Goal: Task Accomplishment & Management: Complete application form

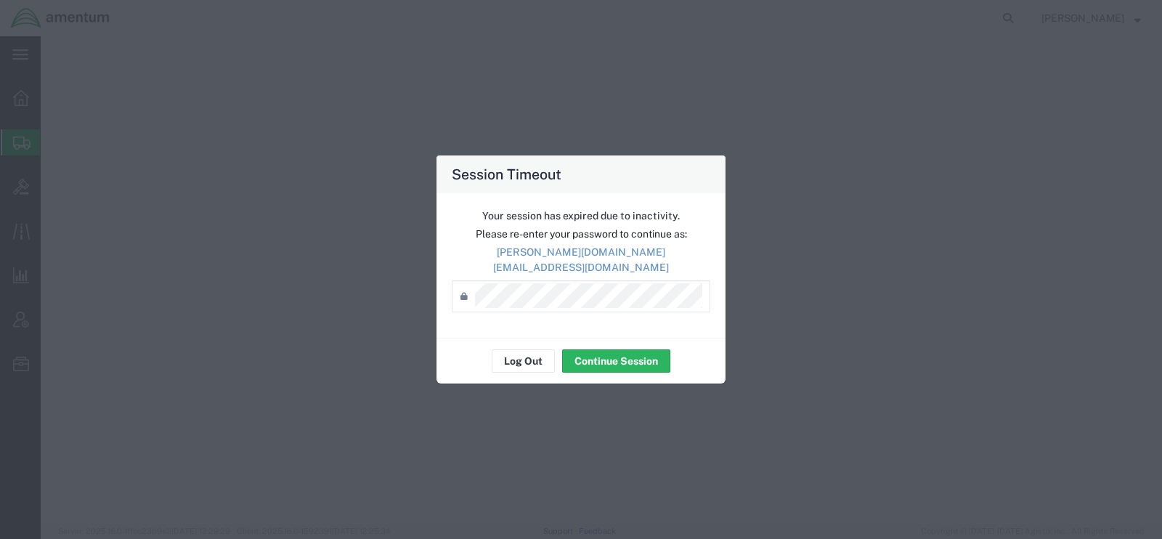
select select
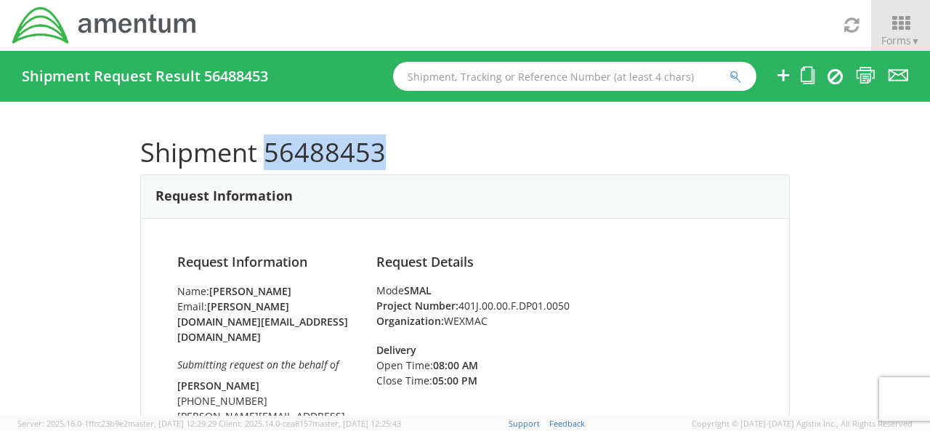
scroll to position [873, 0]
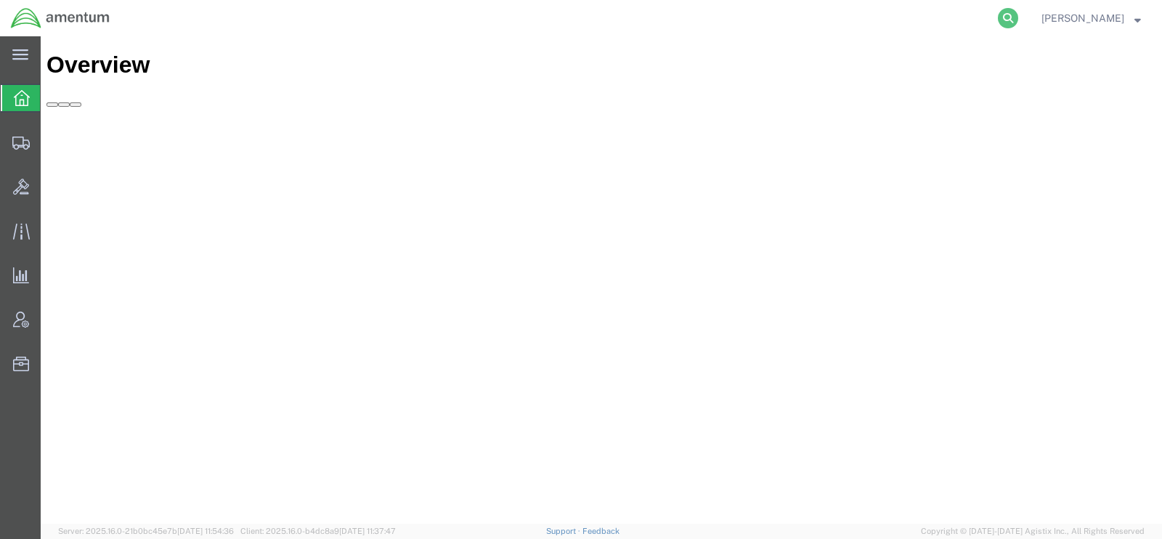
click at [1019, 23] on icon at bounding box center [1008, 18] width 20 height 20
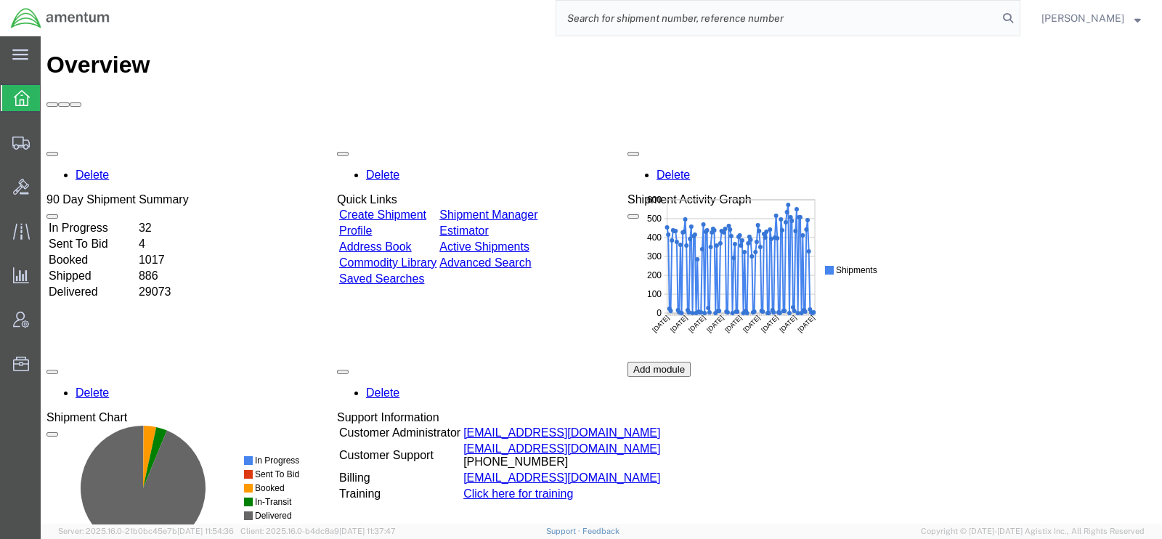
paste input "55298255"
click at [1019, 13] on icon at bounding box center [1008, 18] width 20 height 20
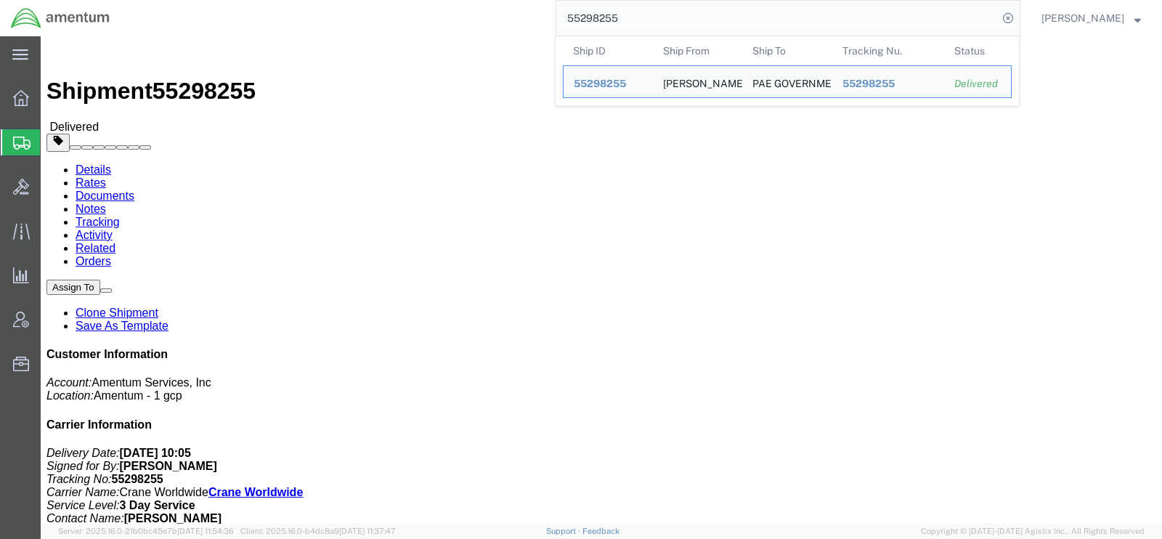
click at [630, 18] on input "55298255" at bounding box center [778, 18] width 442 height 35
paste input "6488453"
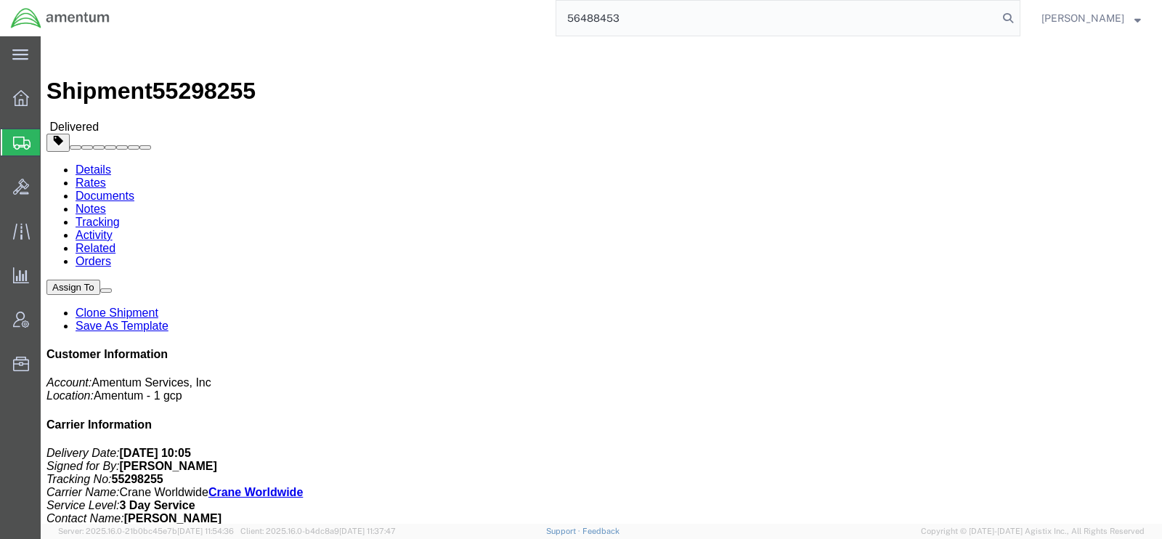
type input "56488453"
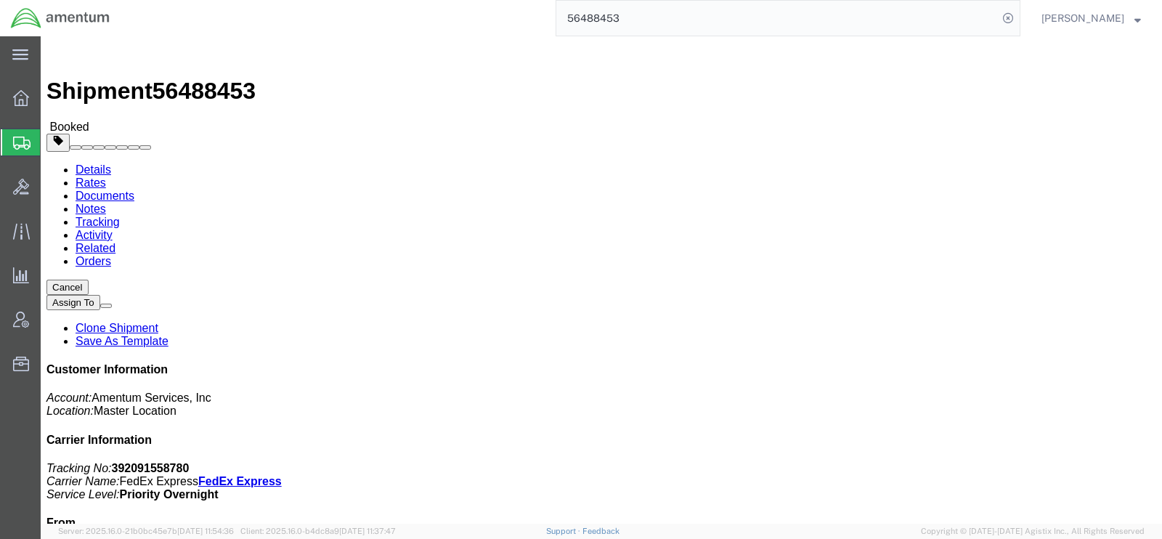
click link "Clone Shipment"
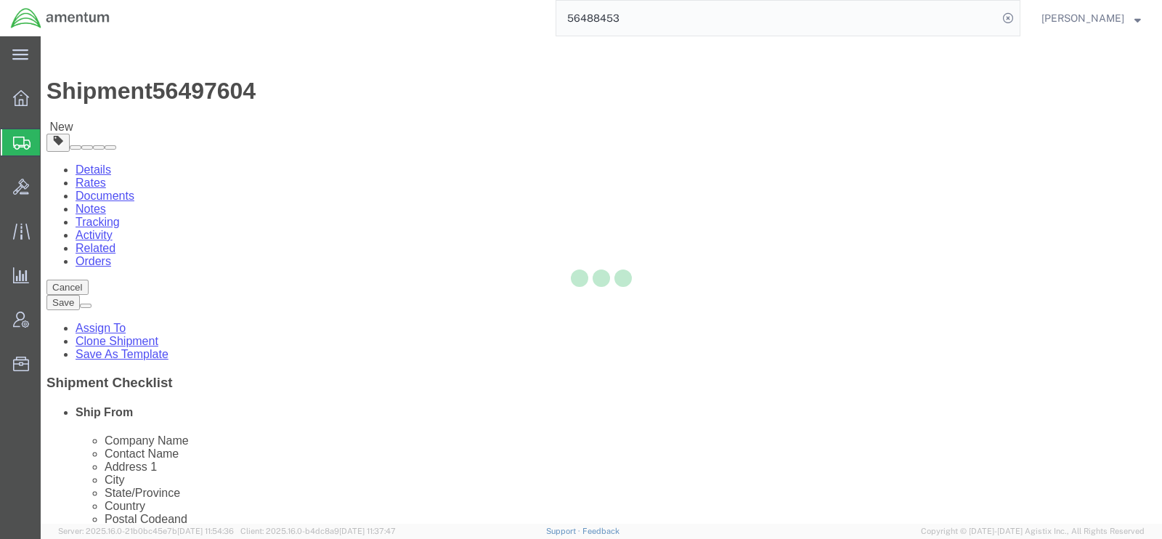
select select
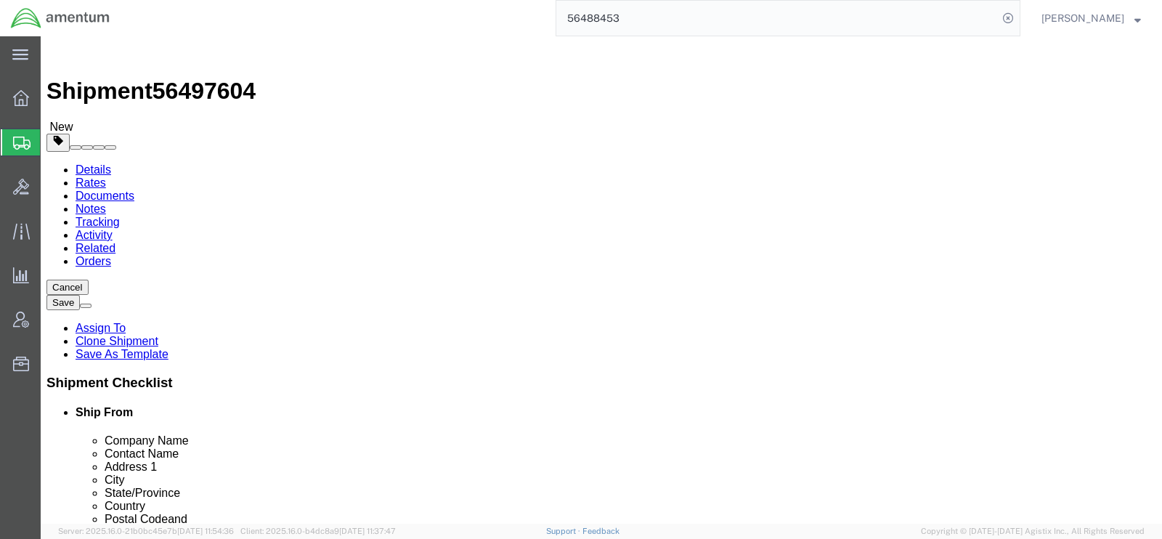
click input "[STREET_ADDRESS][US_STATE]"
type input "6"
type input "1330 verio court"
select select
type input "aubrey"
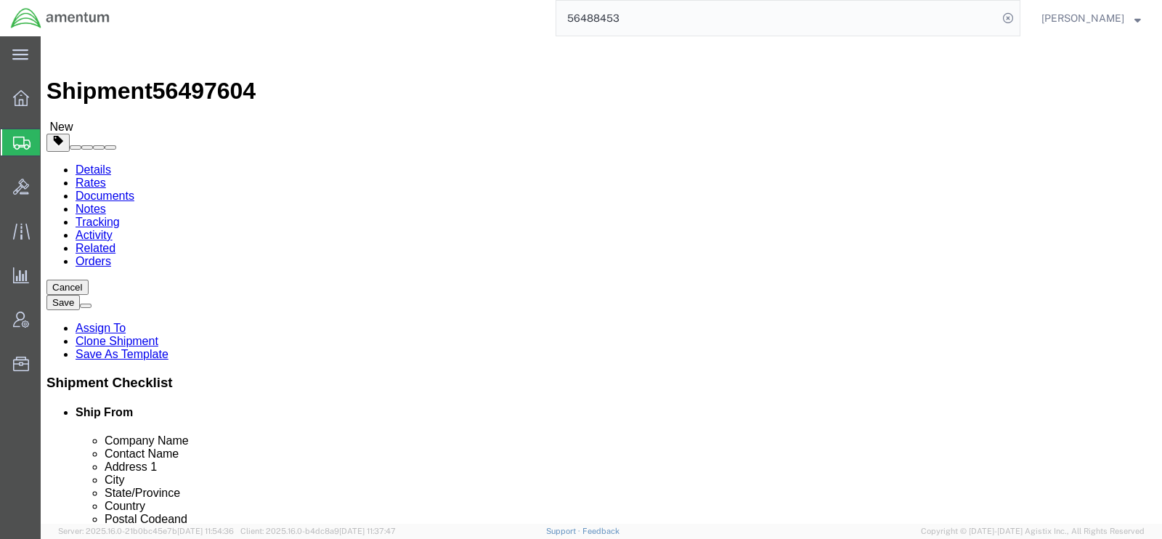
select select
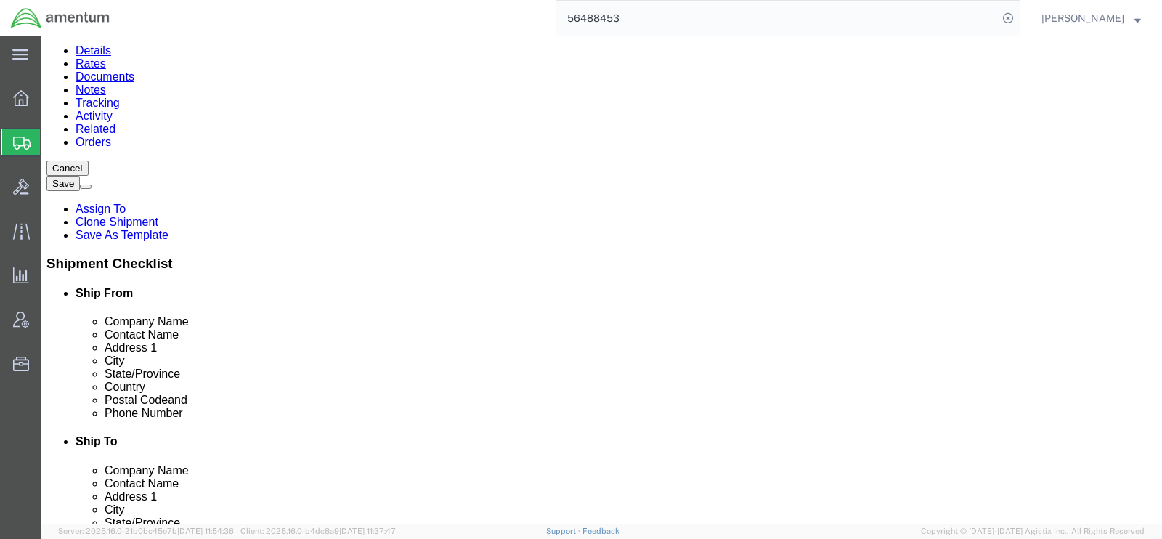
scroll to position [120, 0]
drag, startPoint x: 213, startPoint y: 342, endPoint x: 54, endPoint y: 339, distance: 158.4
click div "Postal Code 79925"
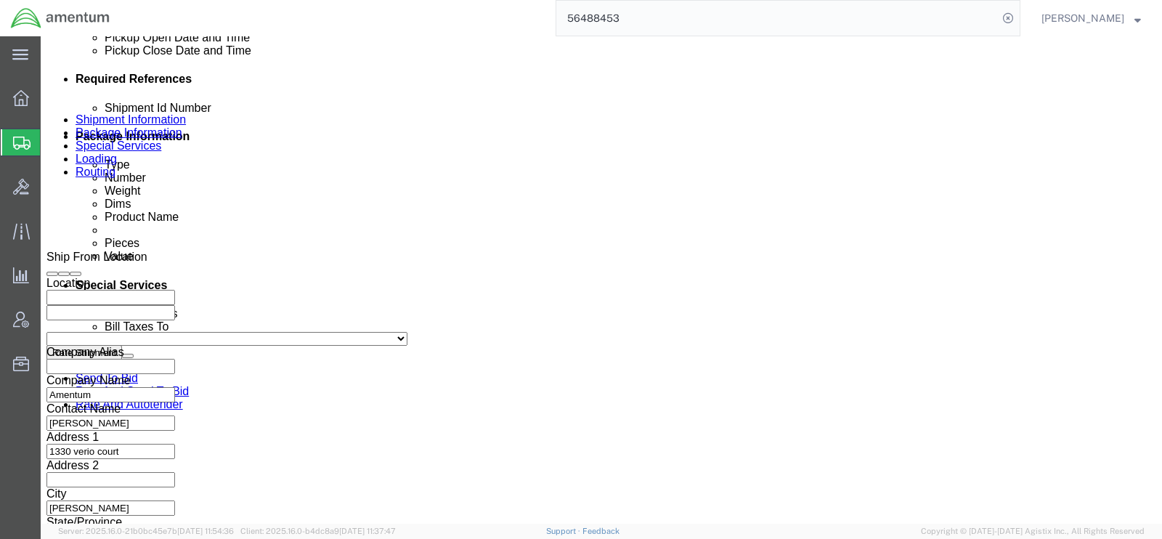
scroll to position [1015, 0]
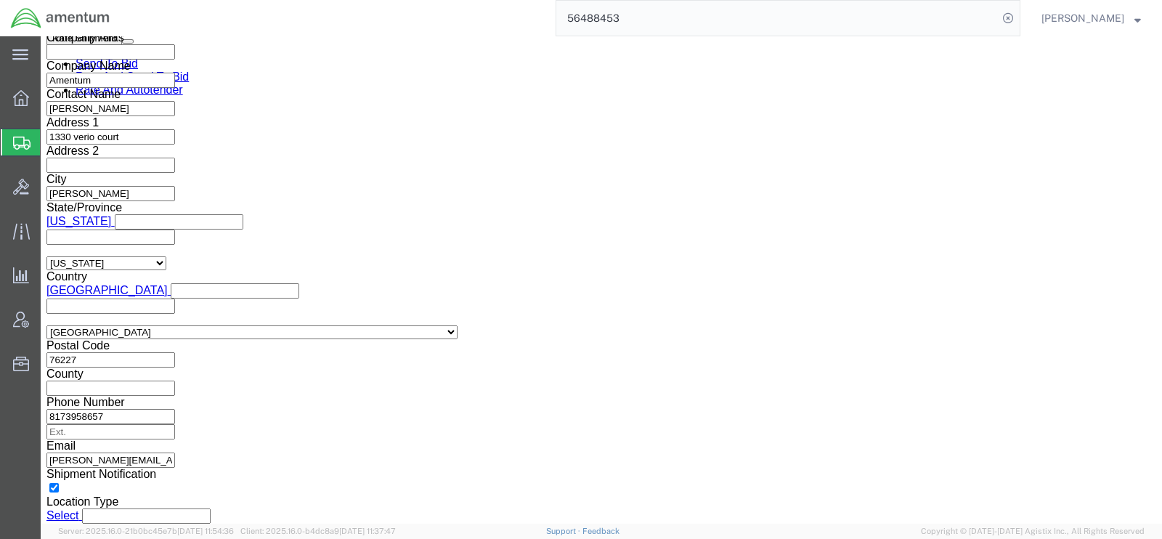
type input "76227"
select select
click button "Continue"
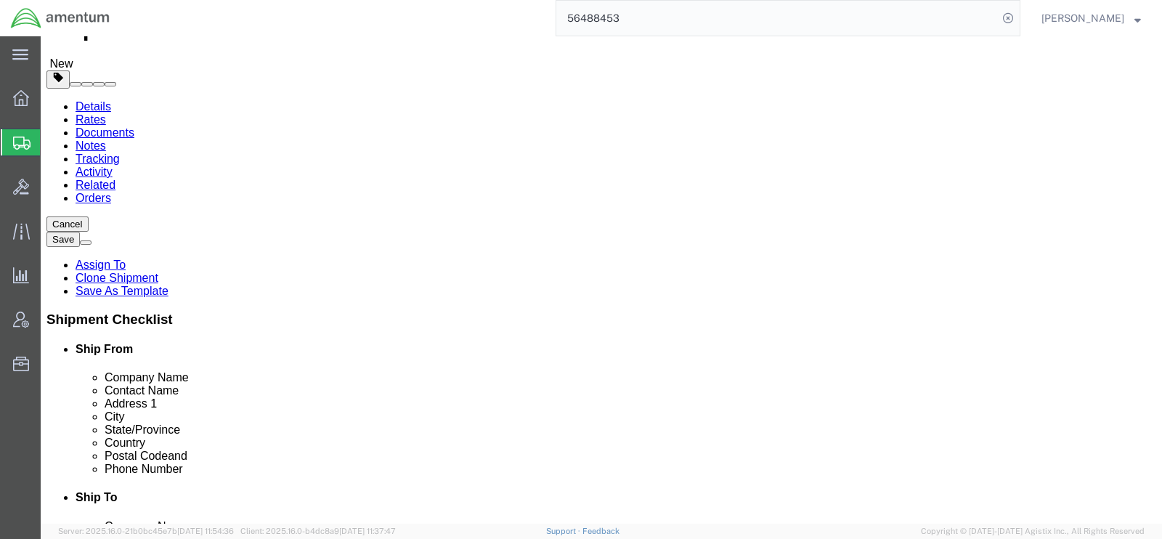
scroll to position [147, 0]
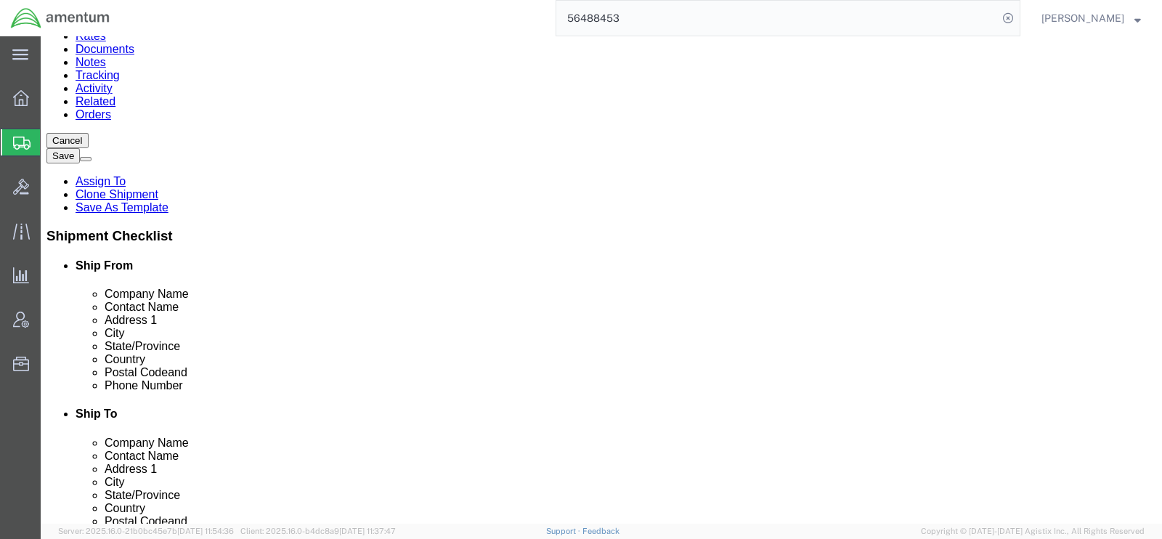
click button "Continue"
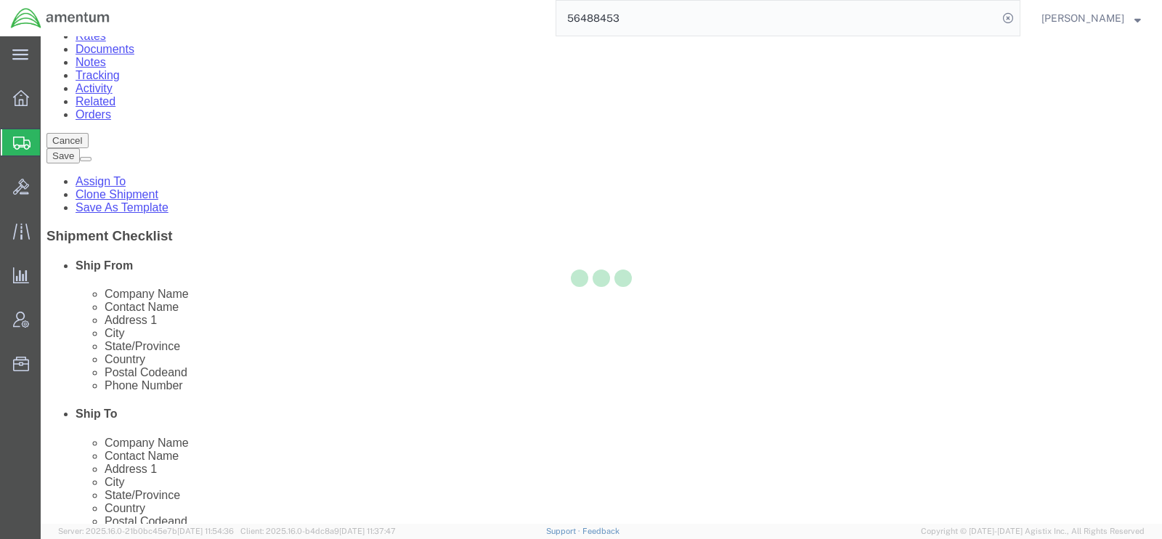
select select
select select "COSTCENTER"
select select "DEPARTMENT"
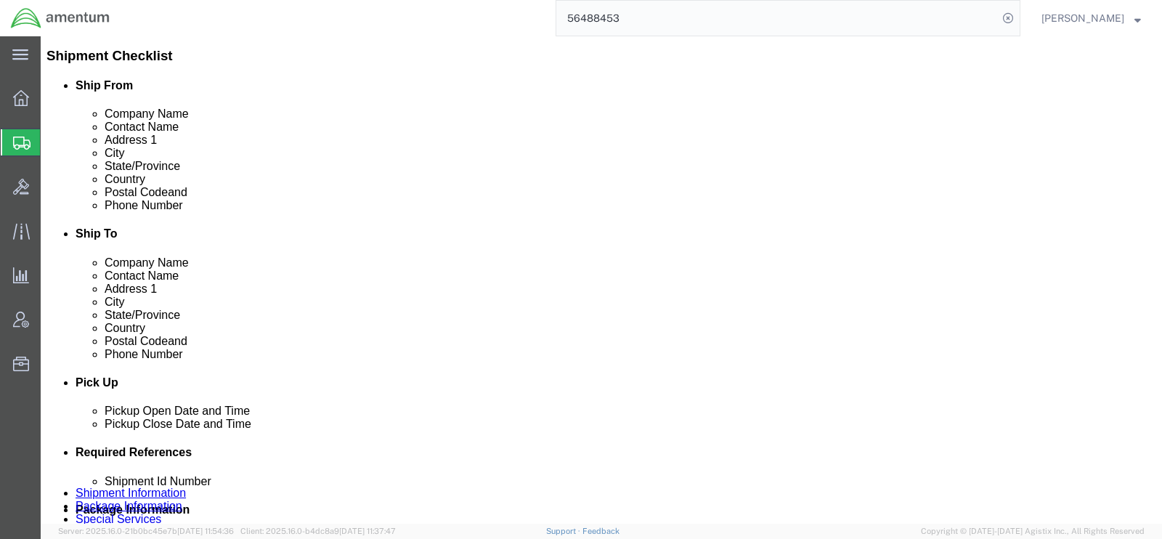
scroll to position [326, 0]
click select "Select 1 Day 2 Day 3-5 Day Economy 5+ Day"
click div "Service Options"
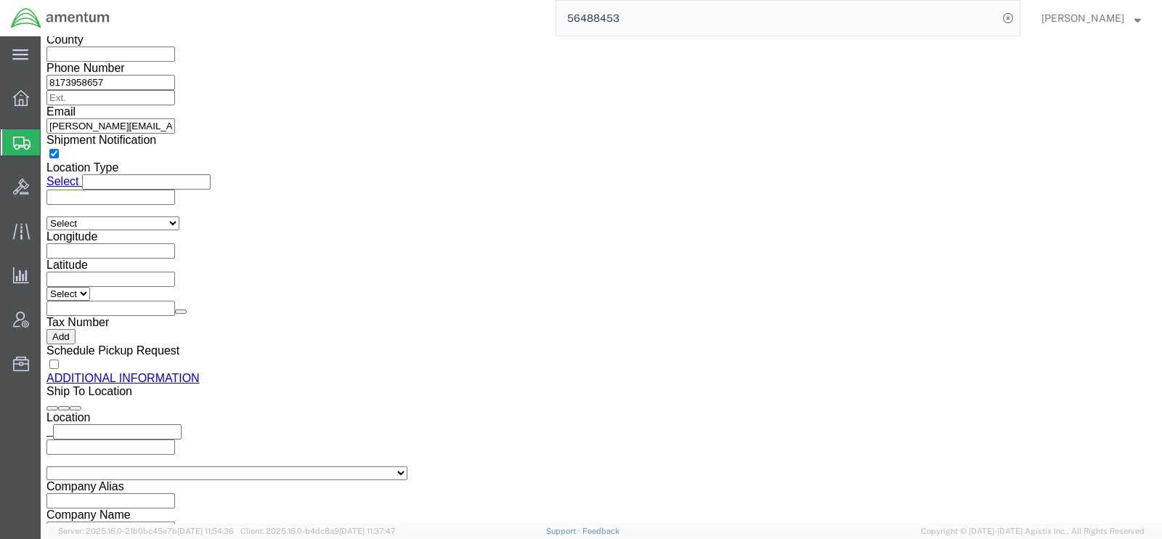
scroll to position [1530, 0]
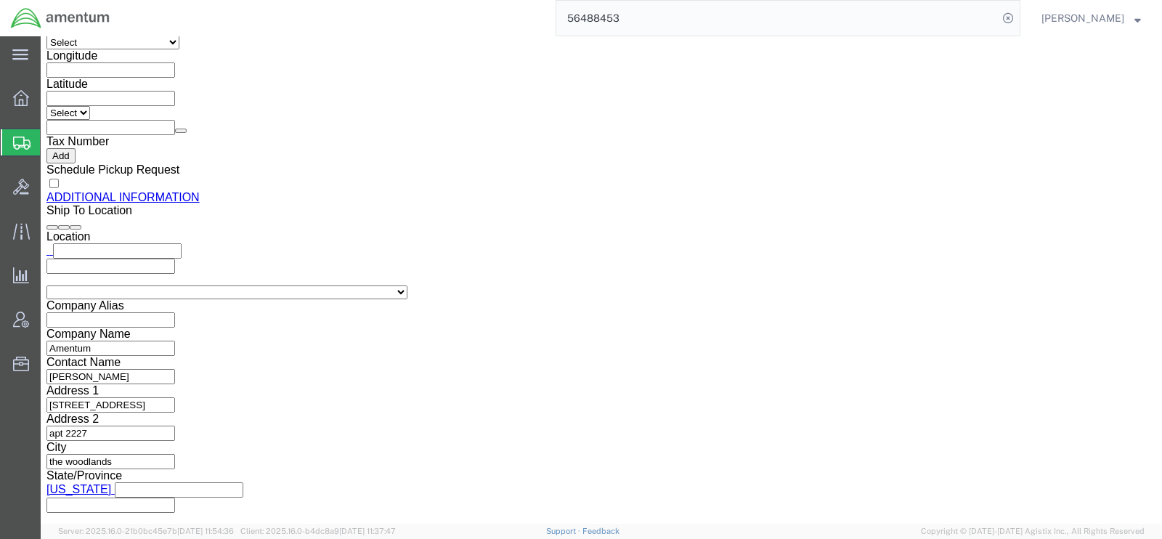
click button "Rate Shipment"
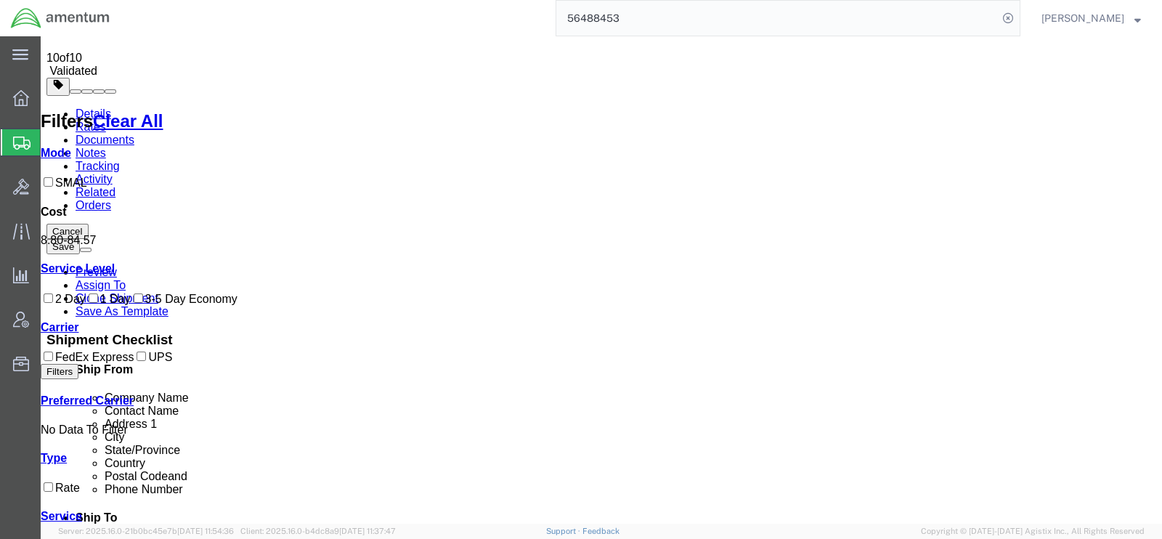
scroll to position [0, 0]
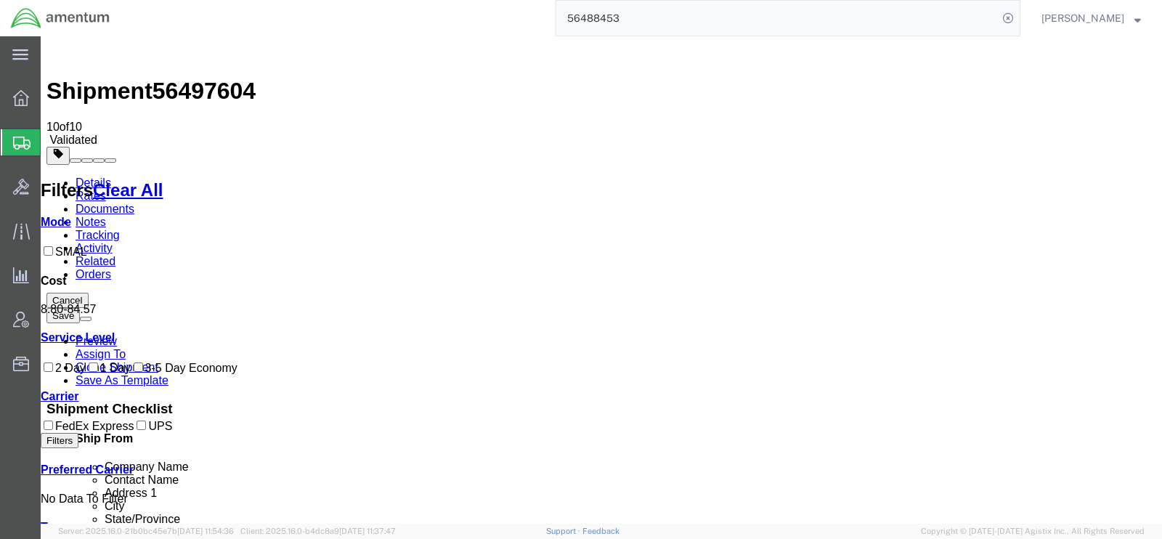
checkbox input "true"
